Goal: Check status: Check status

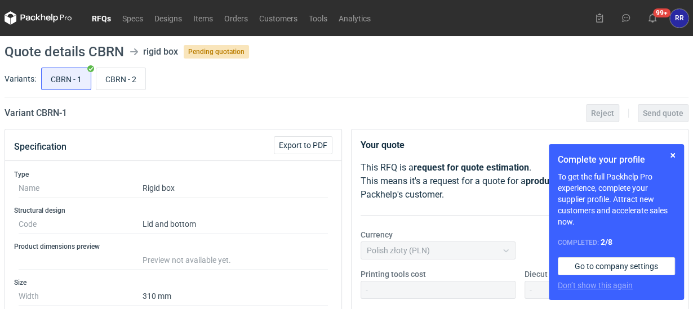
scroll to position [23, 0]
click at [672, 156] on button "button" at bounding box center [673, 156] width 14 height 14
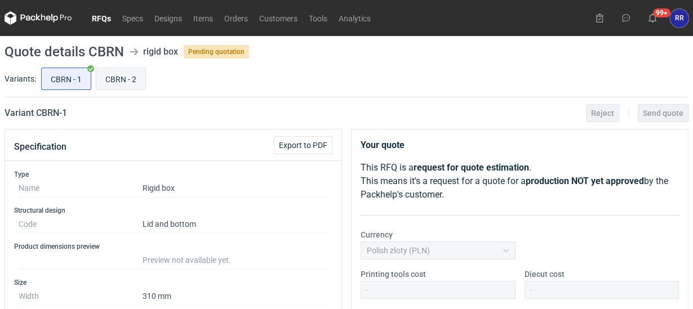
click at [140, 75] on input "CBRN - 2" at bounding box center [120, 78] width 49 height 21
radio input "true"
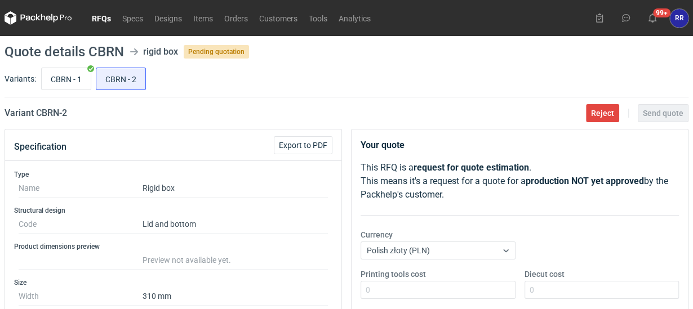
scroll to position [56, 0]
